Goal: Ask a question

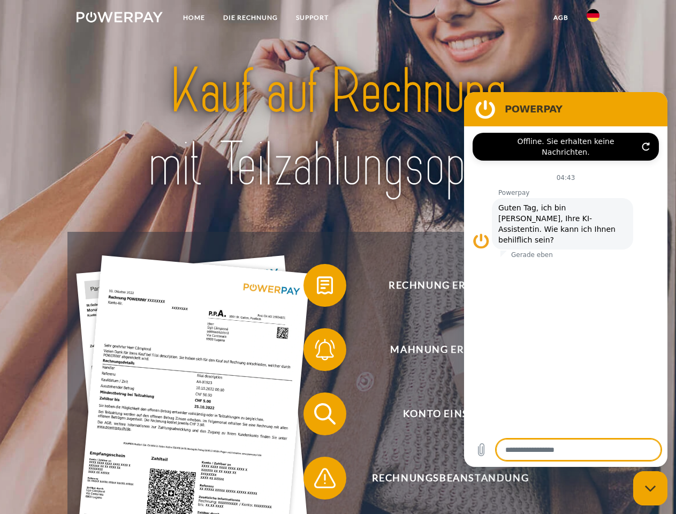
click at [119, 19] on img at bounding box center [120, 17] width 86 height 11
click at [593, 19] on img at bounding box center [593, 15] width 13 height 13
click at [561, 18] on link "agb" at bounding box center [561, 17] width 33 height 19
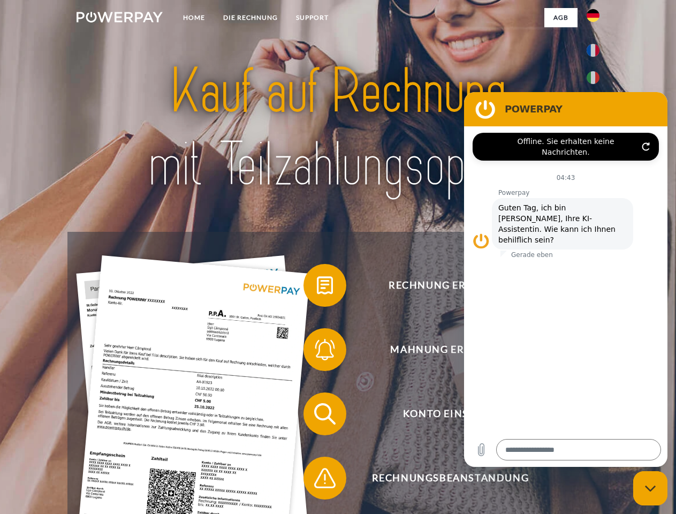
click at [317, 288] on span at bounding box center [309, 286] width 54 height 54
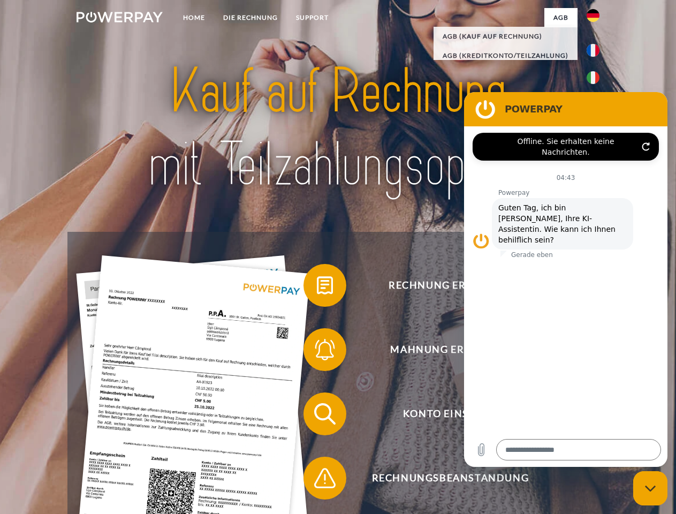
click at [317, 352] on span at bounding box center [309, 350] width 54 height 54
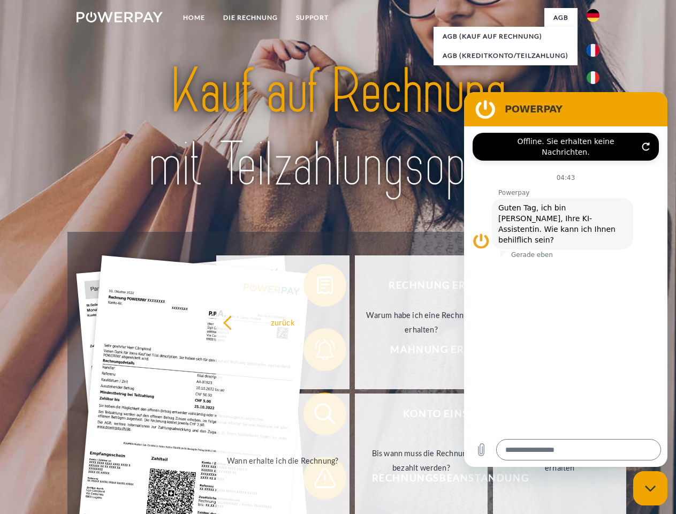
click at [355, 416] on link "Bis wann muss die Rechnung bezahlt werden?" at bounding box center [421, 461] width 133 height 134
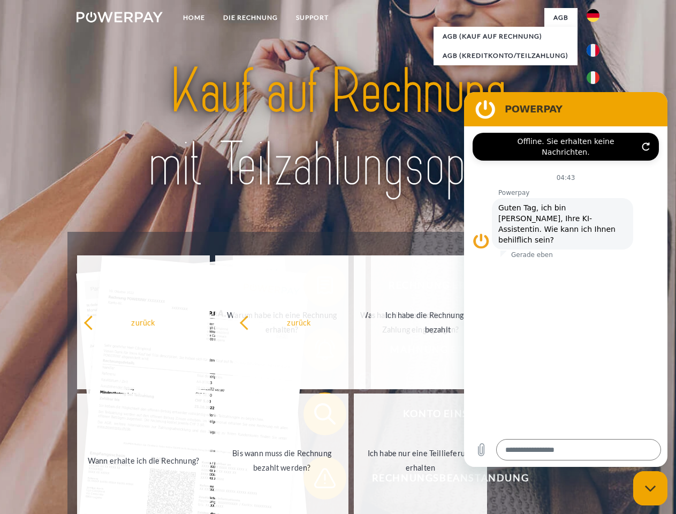
click at [317, 480] on span at bounding box center [309, 478] width 54 height 54
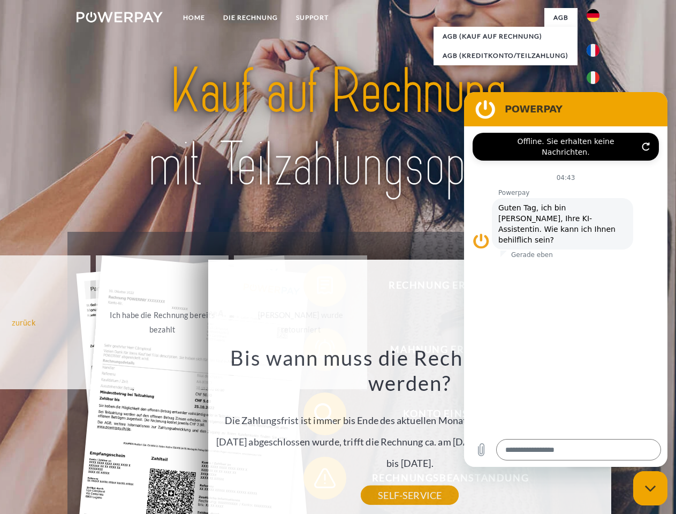
click at [651, 488] on icon "Messaging-Fenster schließen" at bounding box center [650, 488] width 11 height 7
type textarea "*"
